Goal: Information Seeking & Learning: Learn about a topic

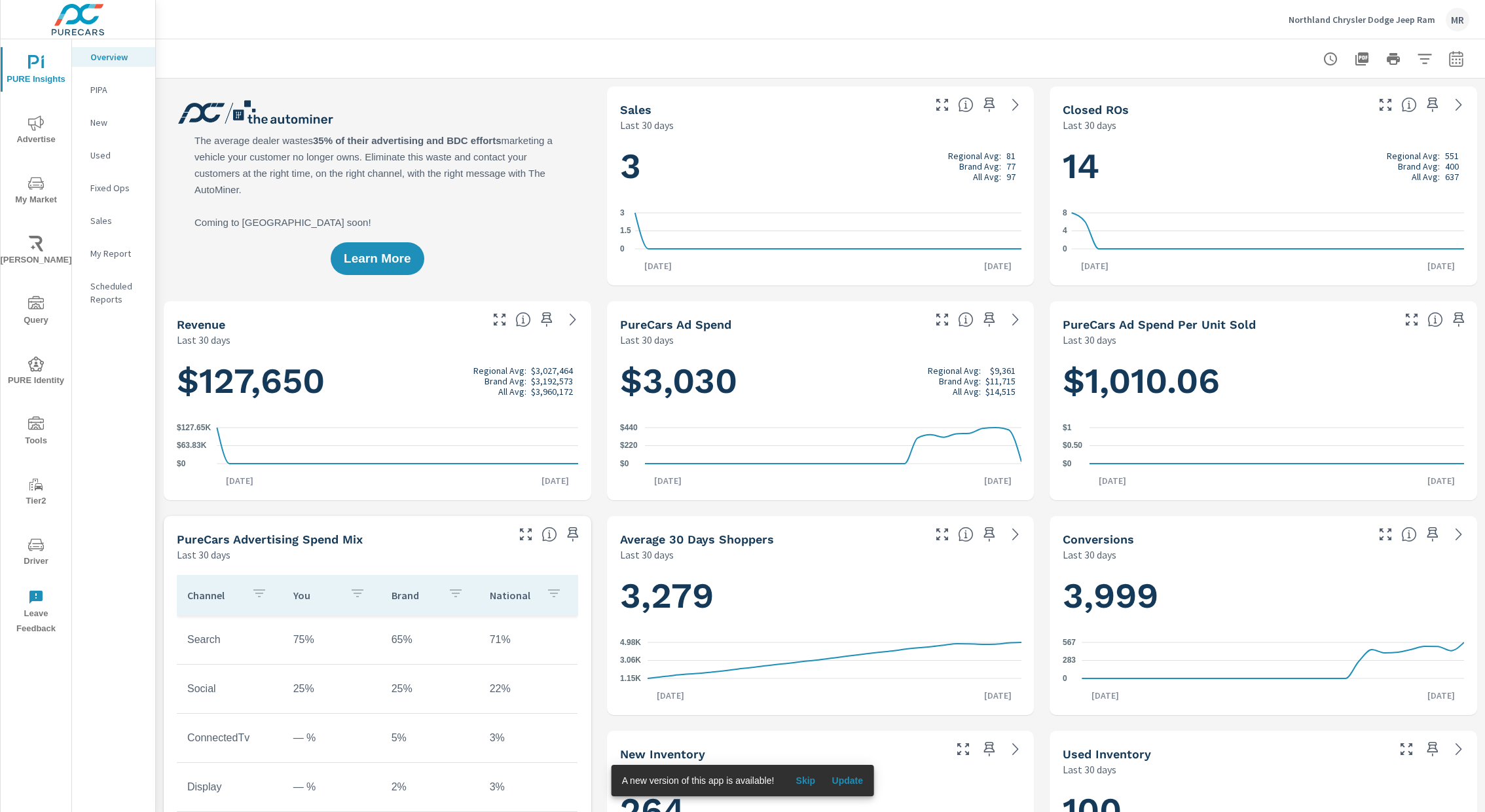
click at [51, 185] on span "My Market" at bounding box center [36, 192] width 63 height 32
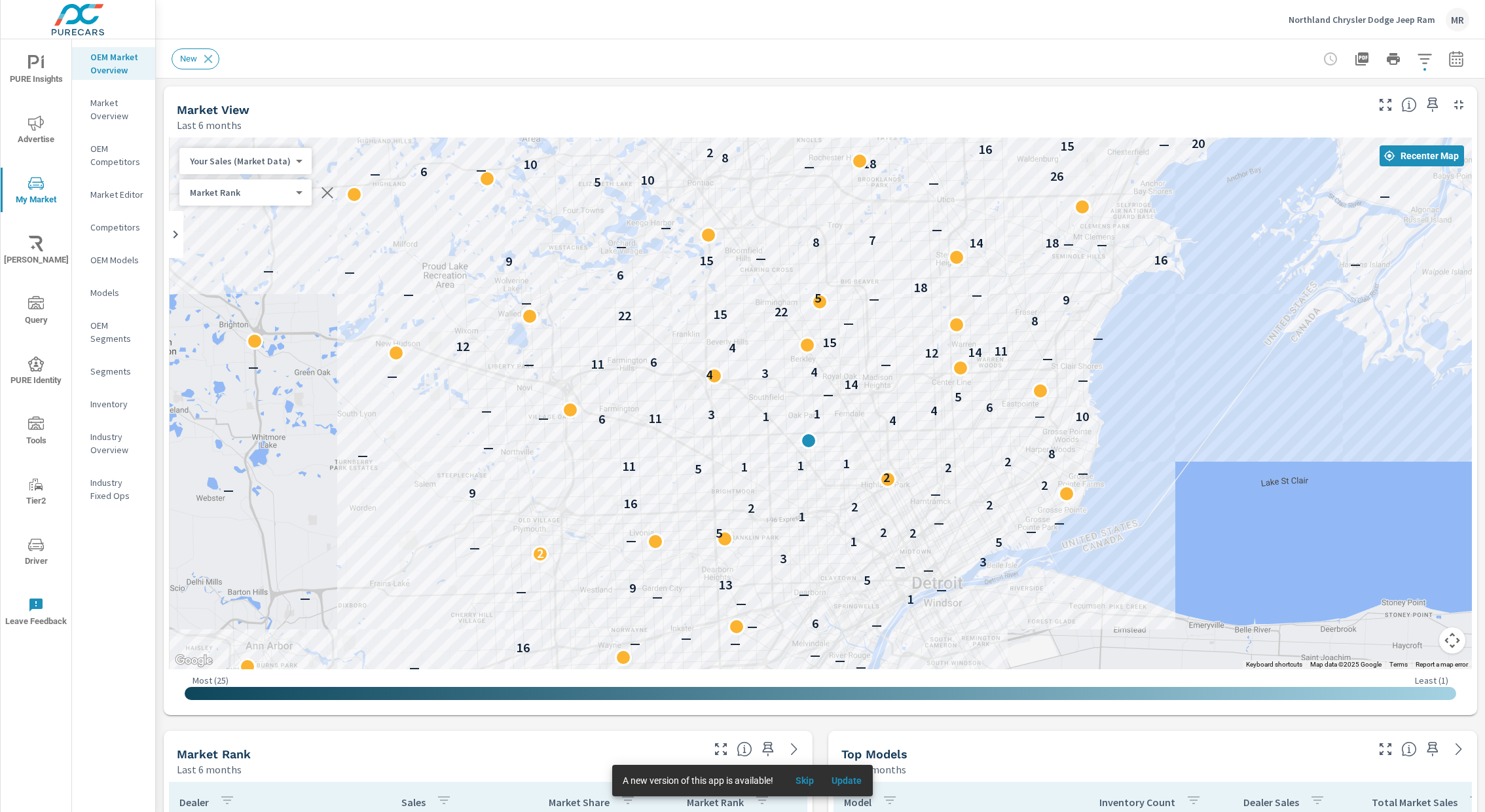
drag, startPoint x: 599, startPoint y: 492, endPoint x: 969, endPoint y: 570, distance: 378.1
click at [969, 570] on div "— — — — — — — — — — — — — — — — — — — — 9 — 7 — — 6 — — 6 3 — — — — — 16 — — — …" at bounding box center [821, 403] width 1303 height 531
